Goal: Information Seeking & Learning: Learn about a topic

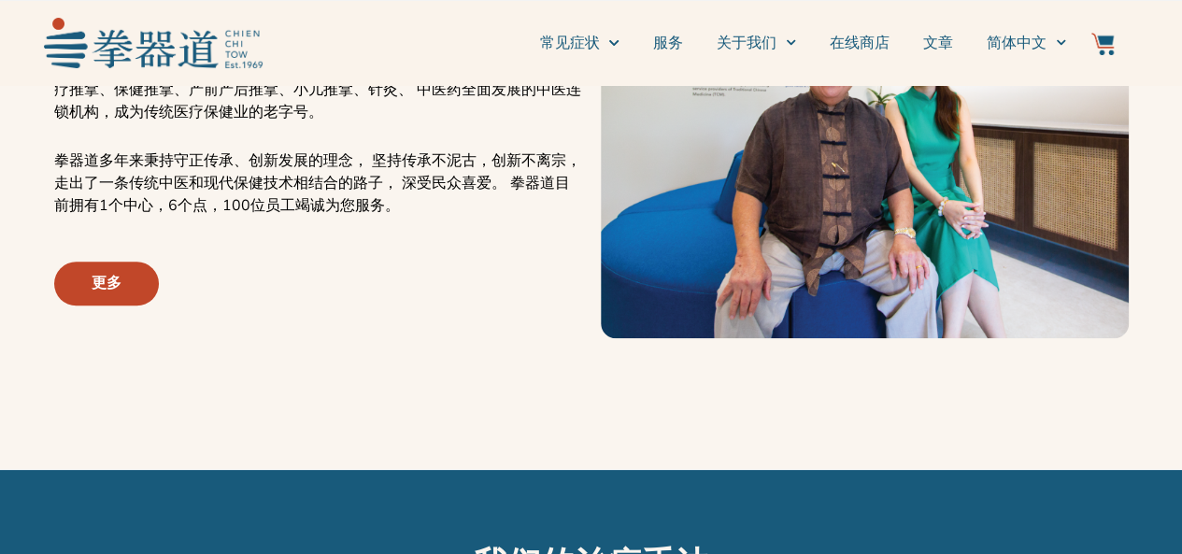
scroll to position [747, 0]
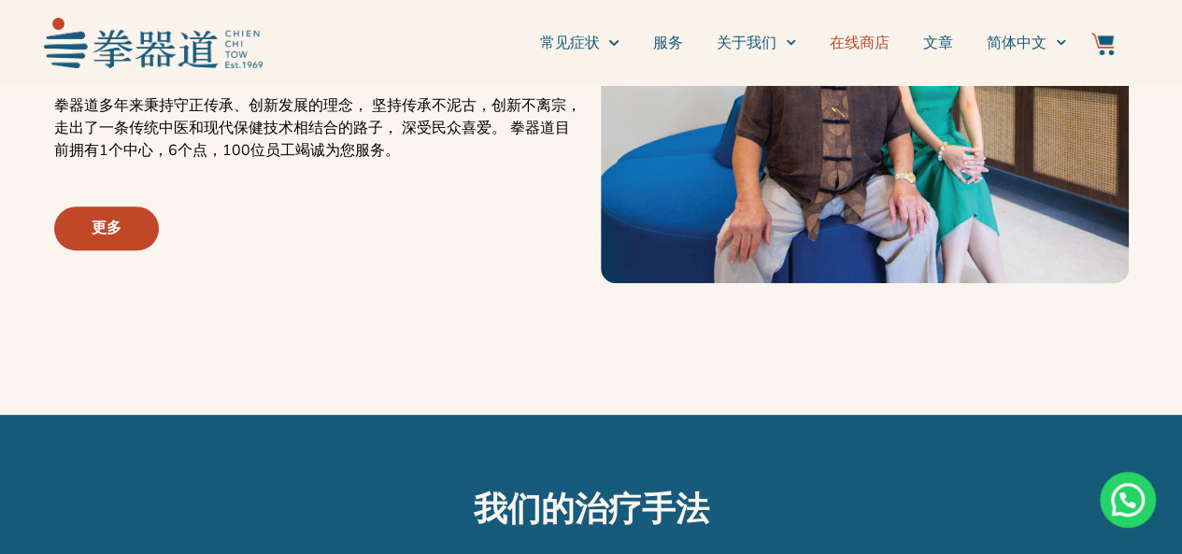
click at [851, 53] on link "在线商店" at bounding box center [860, 43] width 60 height 47
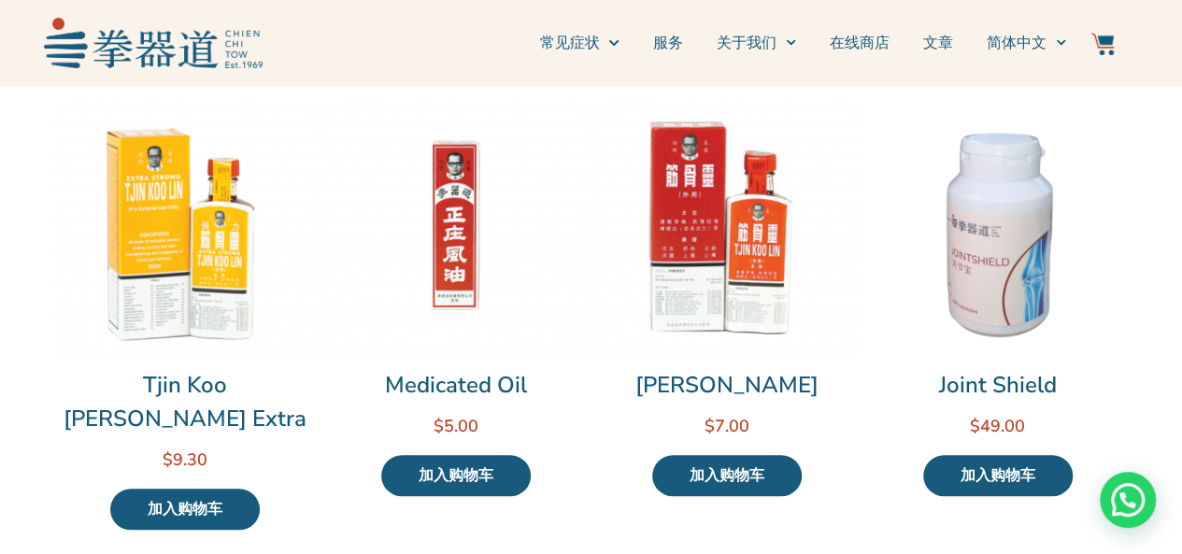
scroll to position [654, 0]
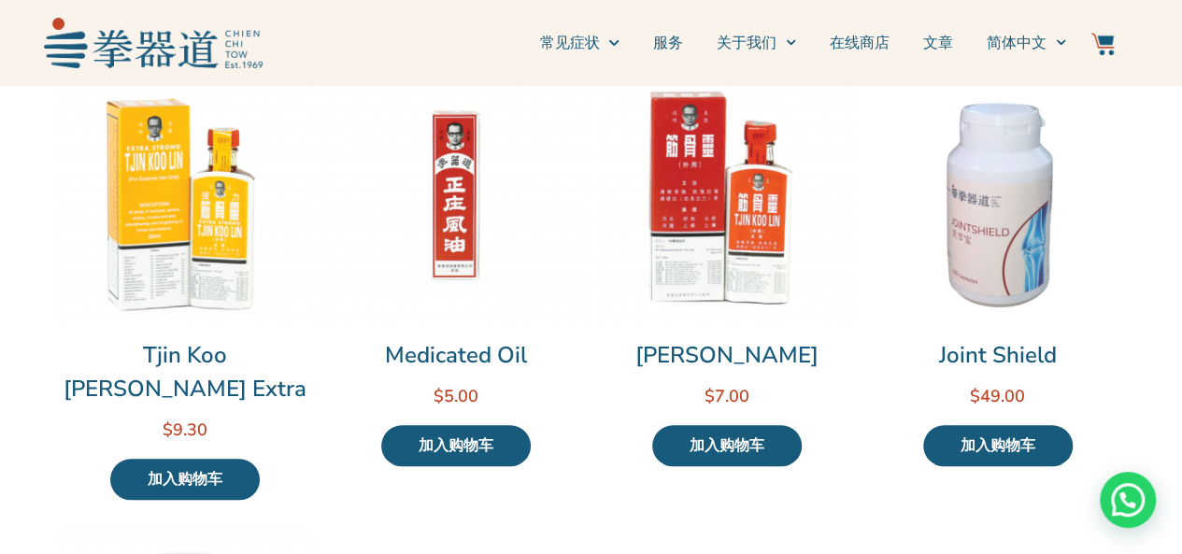
click at [173, 268] on img at bounding box center [185, 195] width 262 height 262
click at [207, 323] on img at bounding box center [185, 195] width 262 height 262
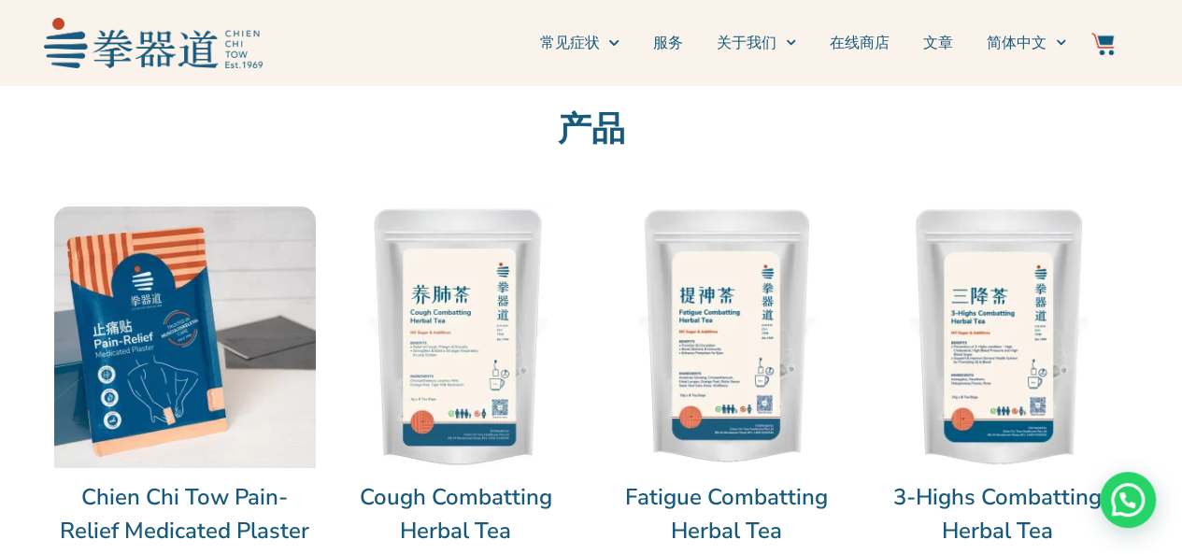
scroll to position [0, 0]
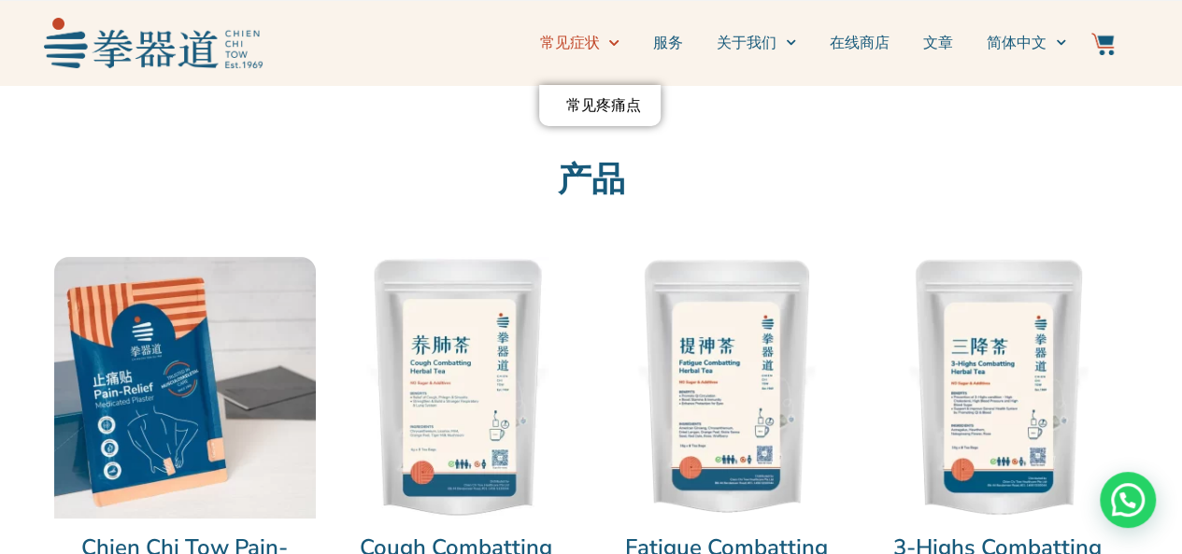
click at [604, 46] on span "Menu" at bounding box center [609, 42] width 20 height 29
click at [611, 38] on icon "Menu" at bounding box center [613, 42] width 10 height 10
click at [597, 114] on link "常见疼痛点" at bounding box center [599, 105] width 121 height 41
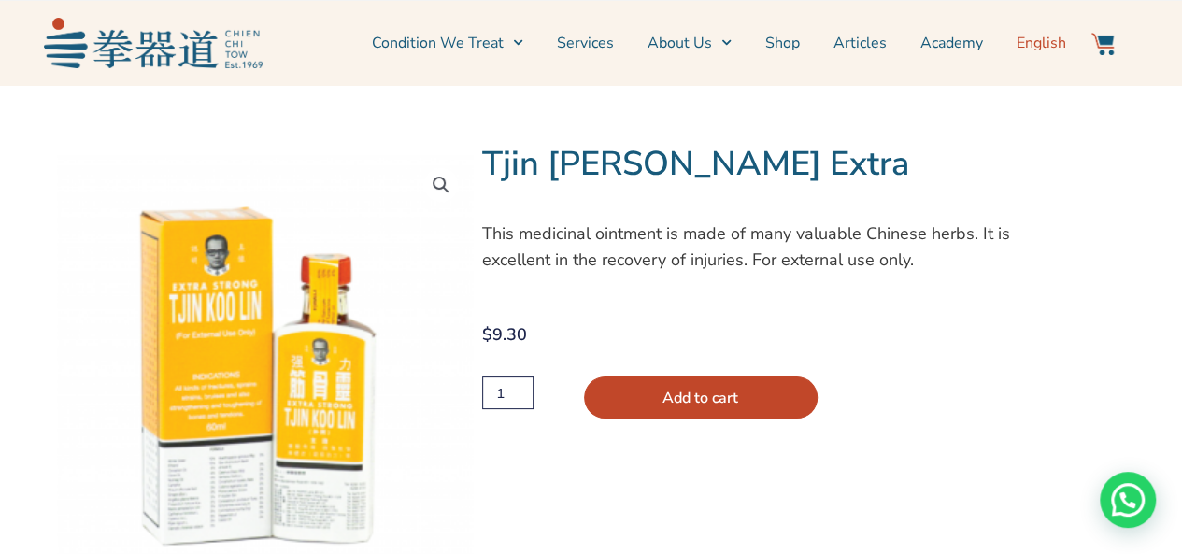
click at [1045, 48] on span "English" at bounding box center [1041, 43] width 50 height 22
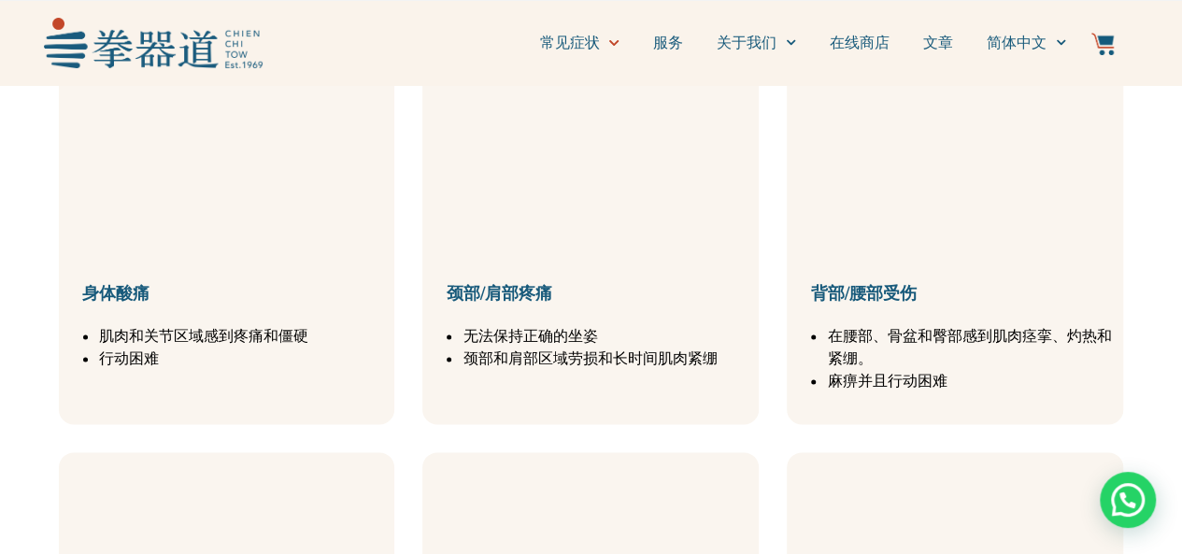
scroll to position [1028, 0]
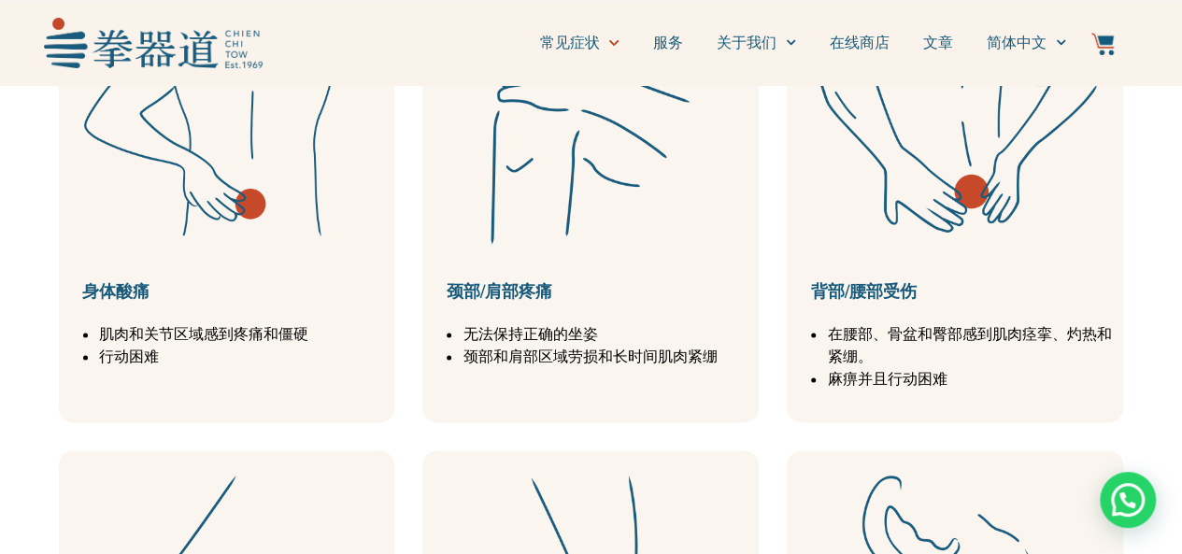
click at [592, 306] on div "颈部/肩部疼痛 无法保持正确的坐姿 颈部和肩部区域劳损和长时间肌肉紧绷" at bounding box center [590, 178] width 336 height 490
click at [526, 294] on link "颈部/肩部疼痛" at bounding box center [499, 291] width 106 height 22
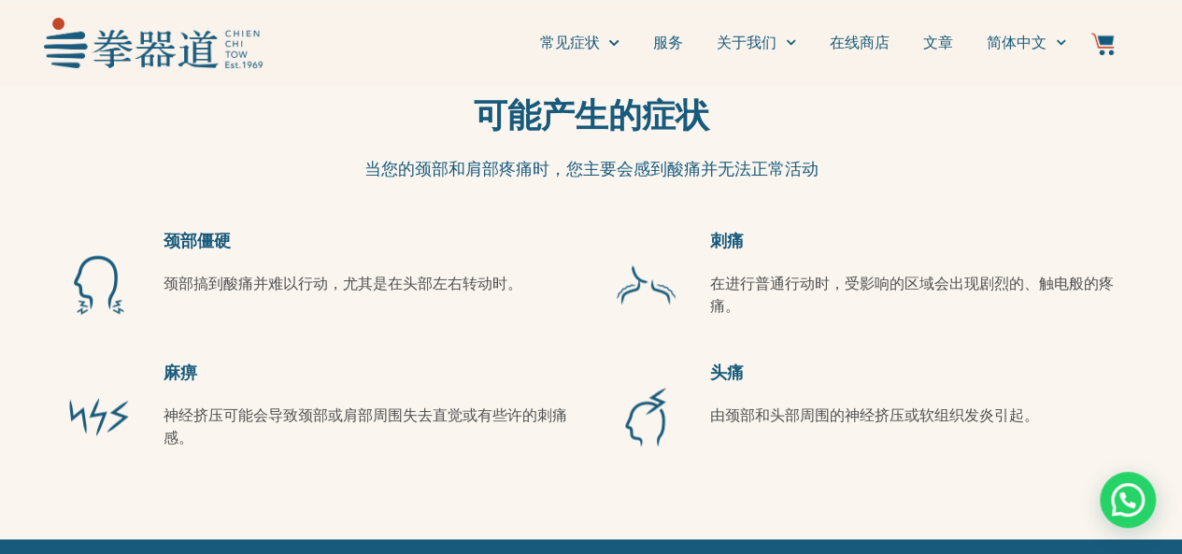
scroll to position [1121, 0]
